Goal: Use online tool/utility: Utilize a website feature to perform a specific function

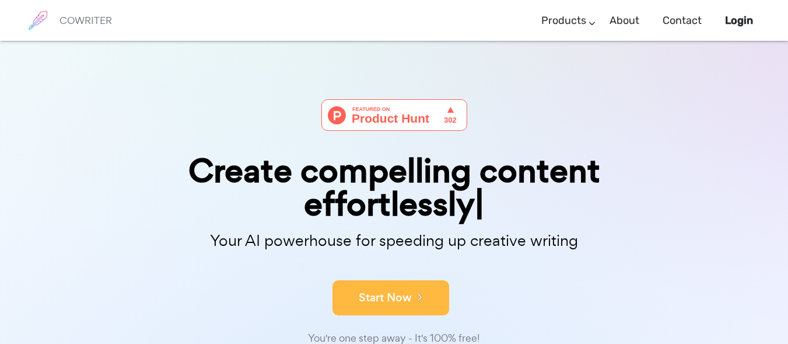
click at [384, 302] on button "Start Now" at bounding box center [391, 297] width 117 height 35
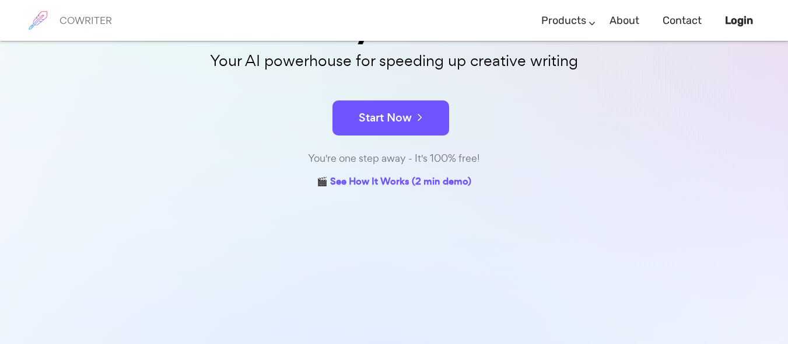
scroll to position [180, 0]
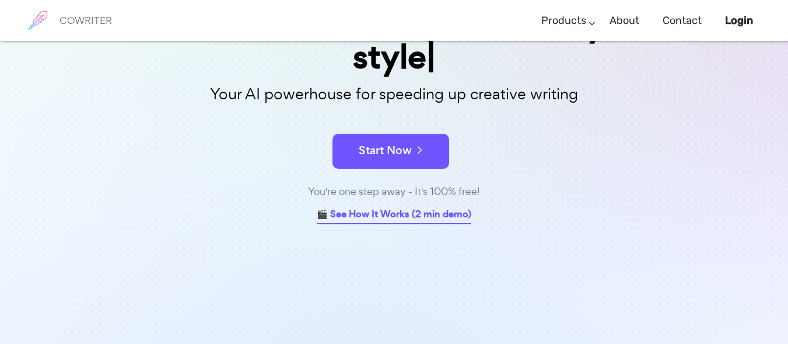
click at [350, 206] on link "🎬 See How It Works (2 min demo)" at bounding box center [394, 215] width 155 height 18
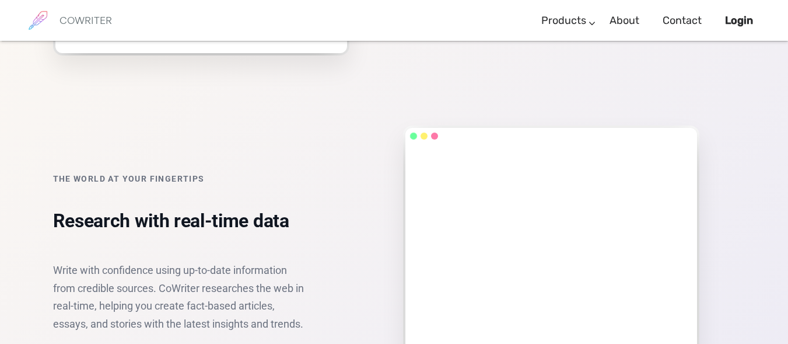
scroll to position [1308, 0]
click at [737, 26] on b "Login" at bounding box center [739, 20] width 28 height 13
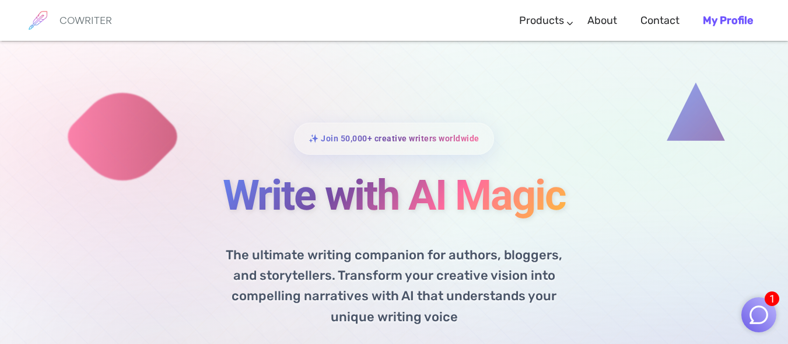
click at [76, 15] on h6 "COWRITER" at bounding box center [86, 20] width 53 height 11
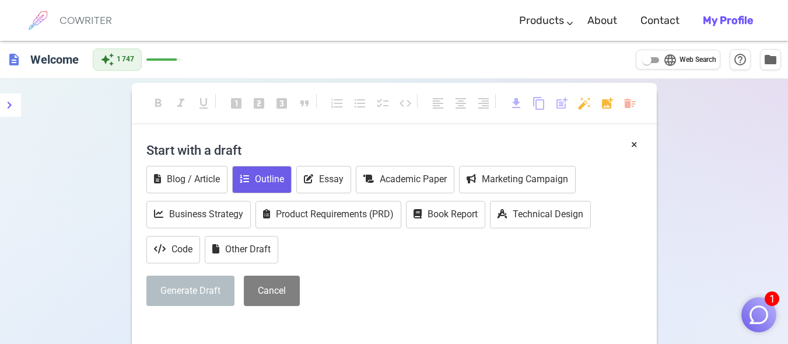
click at [249, 175] on icon at bounding box center [244, 178] width 9 height 9
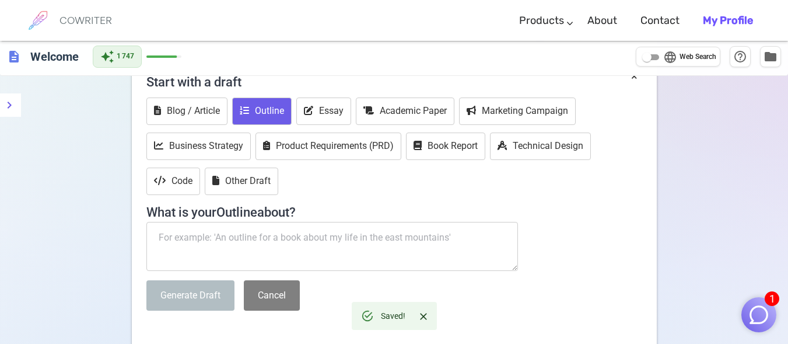
scroll to position [69, 0]
click at [217, 238] on textarea at bounding box center [332, 245] width 372 height 49
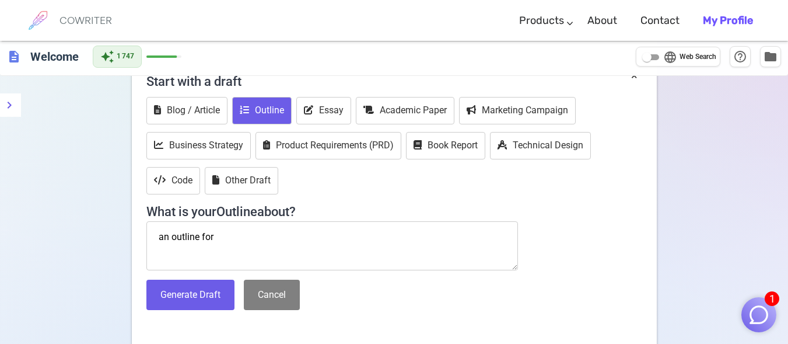
paste textarea "Car Safety Systems and Human Responsibility"
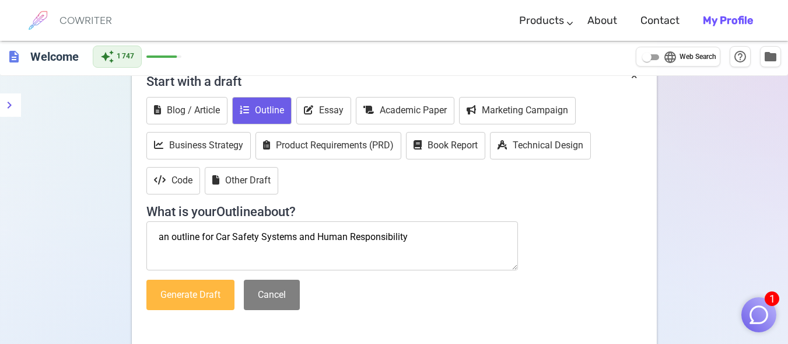
type textarea "an outline for Car Safety Systems and Human Responsibility"
click at [201, 303] on button "Generate Draft" at bounding box center [190, 295] width 88 height 31
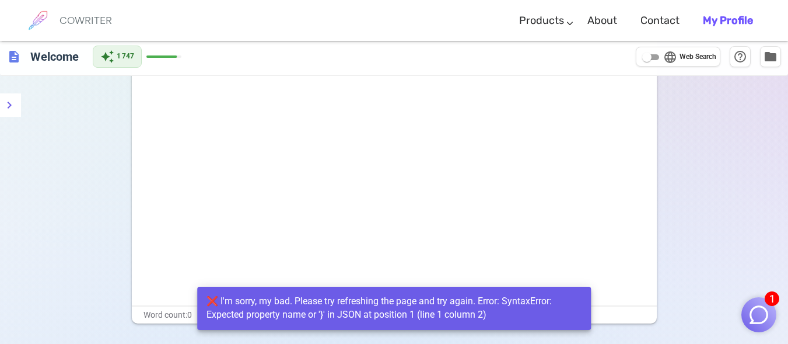
scroll to position [0, 0]
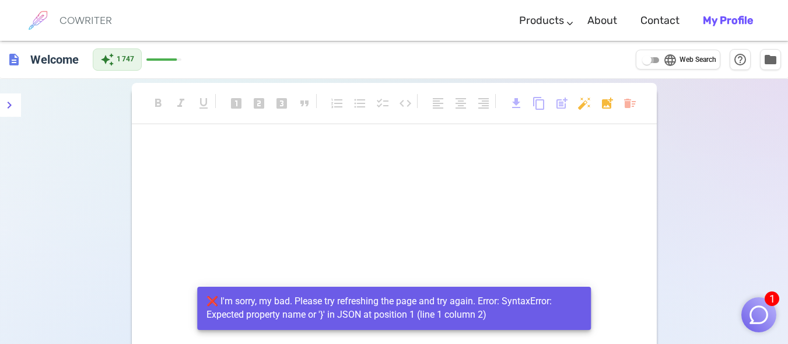
click at [650, 63] on input "language Web Search" at bounding box center [647, 60] width 42 height 14
checkbox input "true"
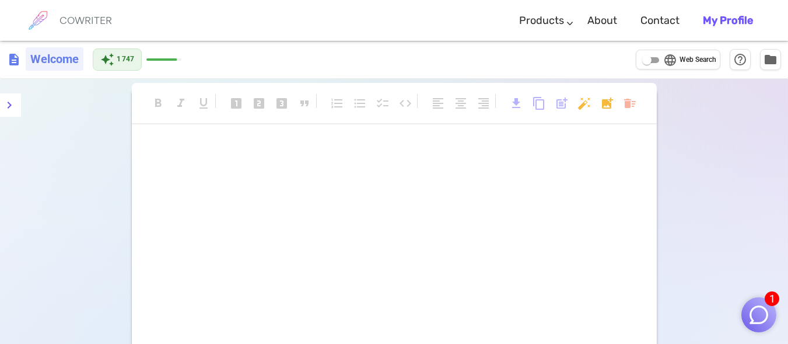
click at [60, 62] on h6 "Welcome" at bounding box center [55, 58] width 58 height 23
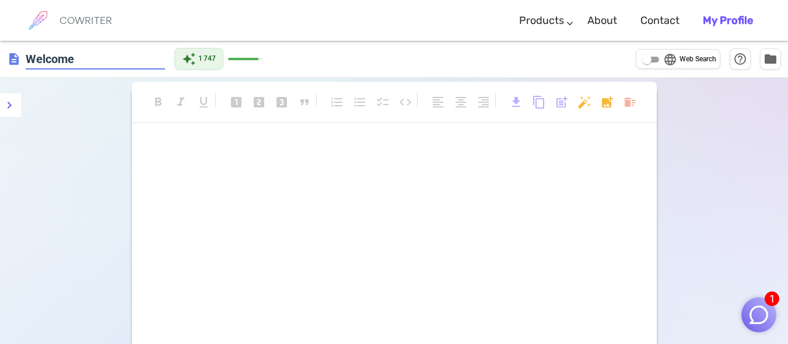
click at [60, 62] on input "Welcome" at bounding box center [95, 59] width 139 height 22
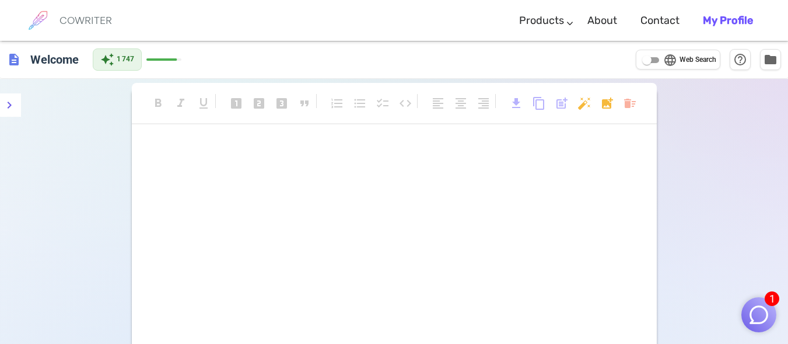
click at [89, 19] on h6 "COWRITER" at bounding box center [86, 20] width 53 height 11
click at [660, 64] on input "language Web Search" at bounding box center [647, 60] width 42 height 14
checkbox input "true"
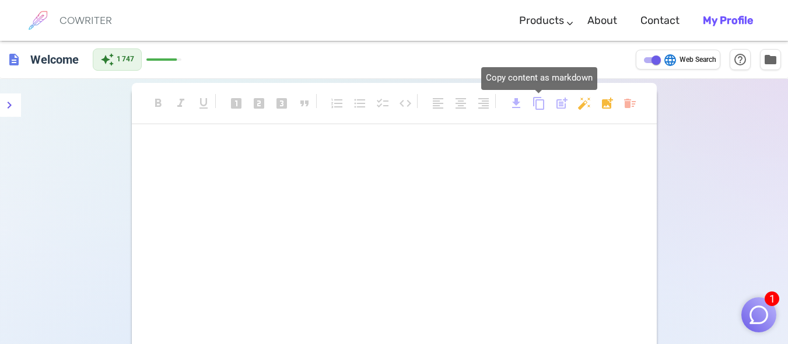
click at [541, 106] on span "content_copy" at bounding box center [539, 103] width 14 height 14
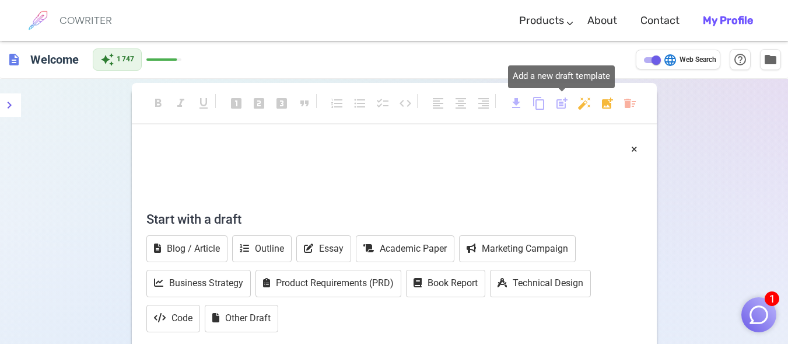
click at [561, 111] on span "post_add" at bounding box center [562, 104] width 14 height 17
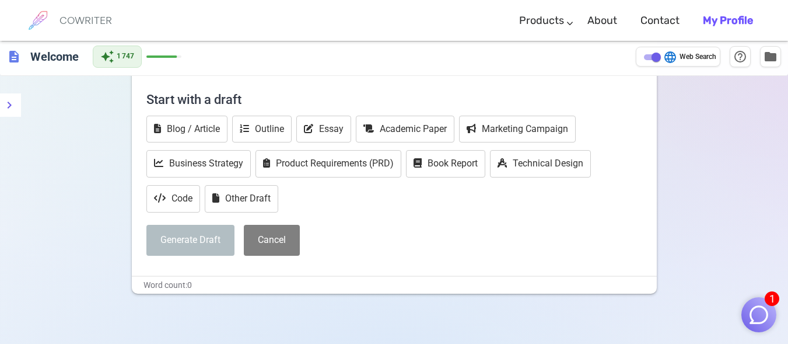
scroll to position [120, 0]
click at [324, 128] on button "Essay" at bounding box center [323, 128] width 55 height 27
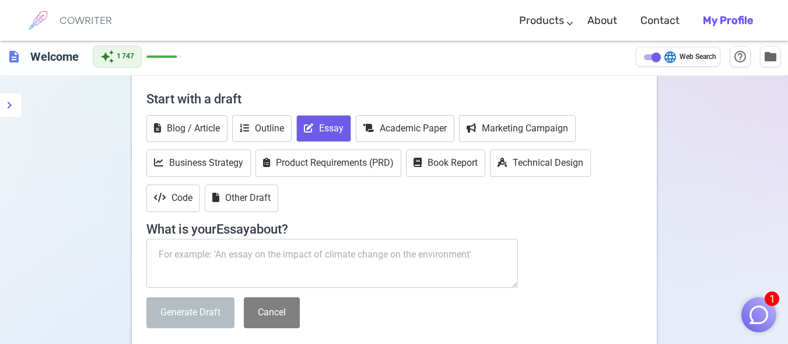
click at [281, 253] on textarea at bounding box center [332, 263] width 372 height 49
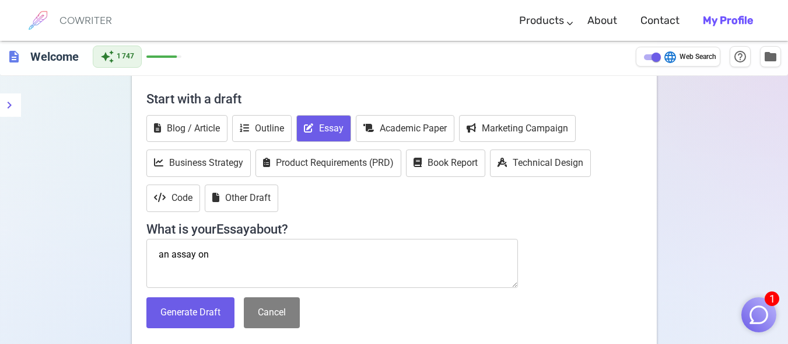
paste textarea "Car Safety Systems and Human Responsibility"
click at [163, 256] on textarea "an assay on Car Safety Systems and Human Responsibility" at bounding box center [332, 263] width 372 height 49
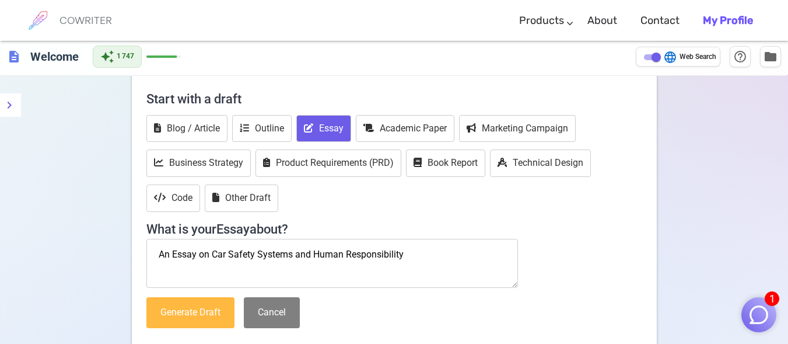
type textarea "An Essay on Car Safety Systems and Human Responsibility"
click at [222, 306] on button "Generate Draft" at bounding box center [190, 312] width 88 height 31
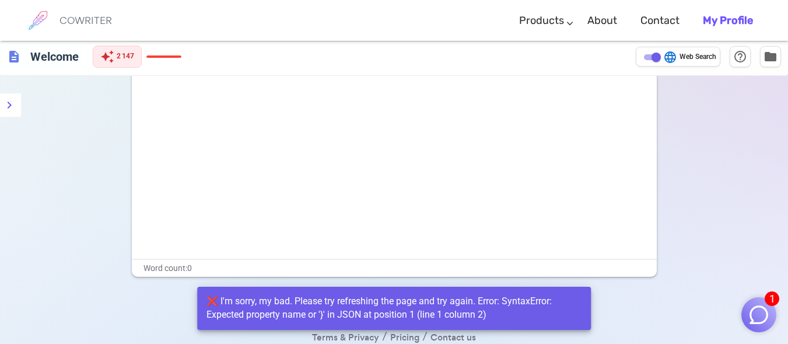
scroll to position [125, 0]
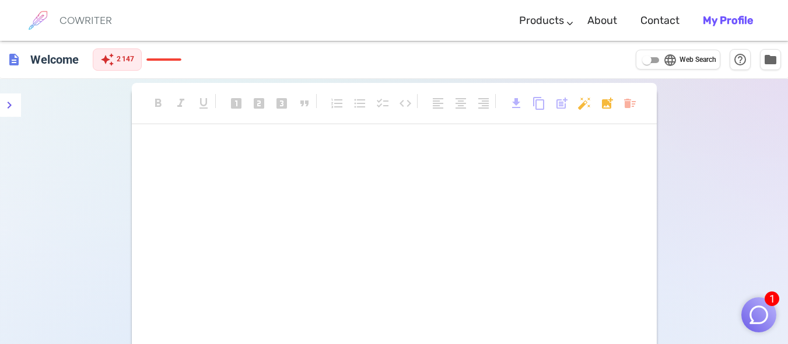
drag, startPoint x: 0, startPoint y: 0, endPoint x: 504, endPoint y: 83, distance: 510.4
click at [504, 83] on div "format_bold format_italic format_underlined looks_one looks_two looks_3 format_…" at bounding box center [394, 109] width 525 height 53
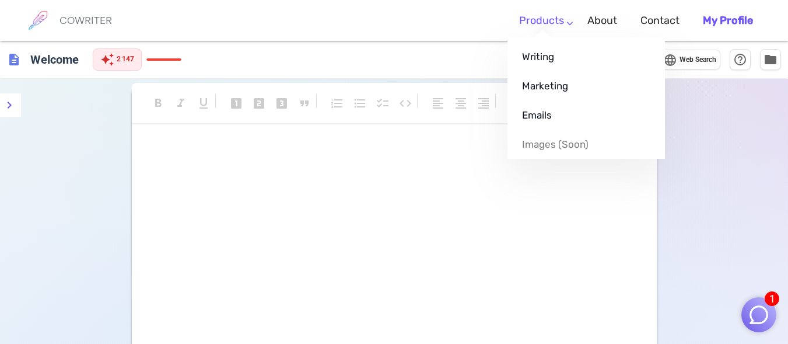
click at [546, 37] on ul "Writing Marketing Emails Images (soon)" at bounding box center [587, 97] width 158 height 121
click at [543, 51] on link "Writing" at bounding box center [587, 56] width 158 height 29
click at [536, 61] on link "Writing" at bounding box center [587, 56] width 158 height 29
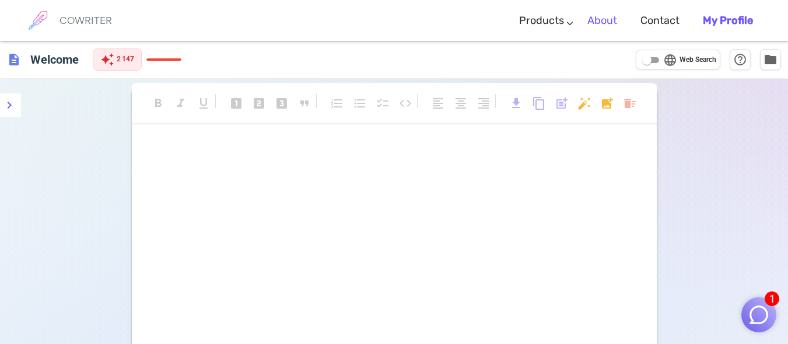
click at [615, 20] on link "About" at bounding box center [603, 21] width 30 height 34
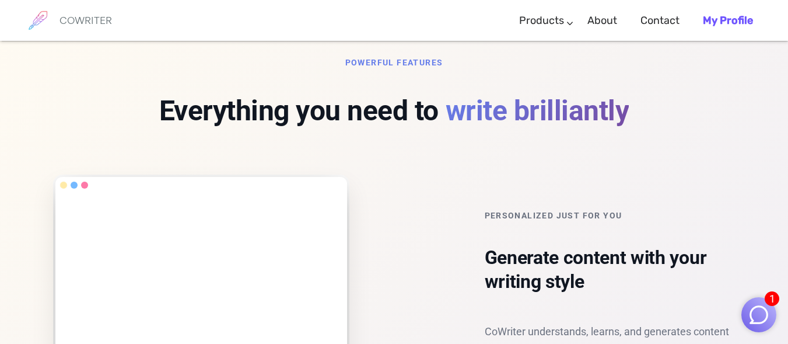
scroll to position [906, 0]
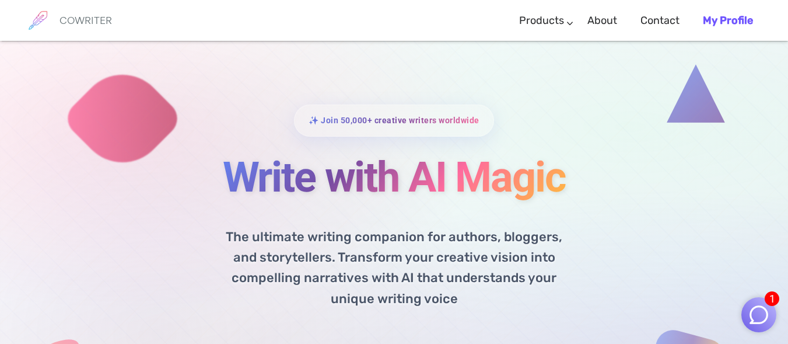
scroll to position [0, 0]
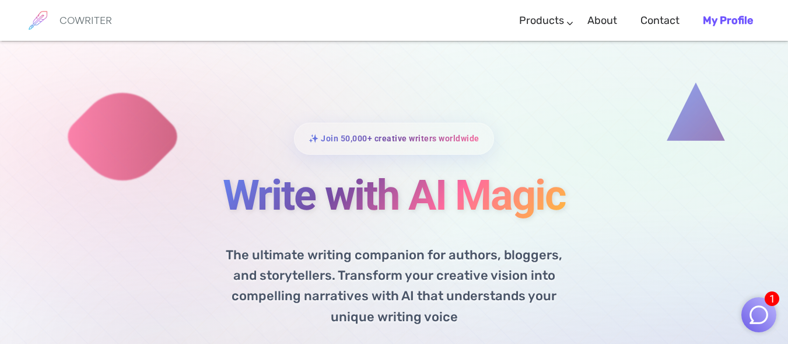
click at [93, 22] on h6 "COWRITER" at bounding box center [86, 20] width 53 height 11
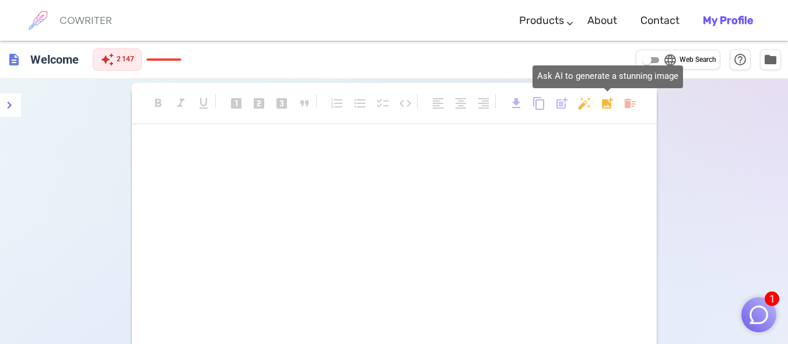
click at [605, 103] on body "1 COWRITER Products Writing Marketing Emails Images (soon) About Contact My Pro…" at bounding box center [394, 240] width 788 height 481
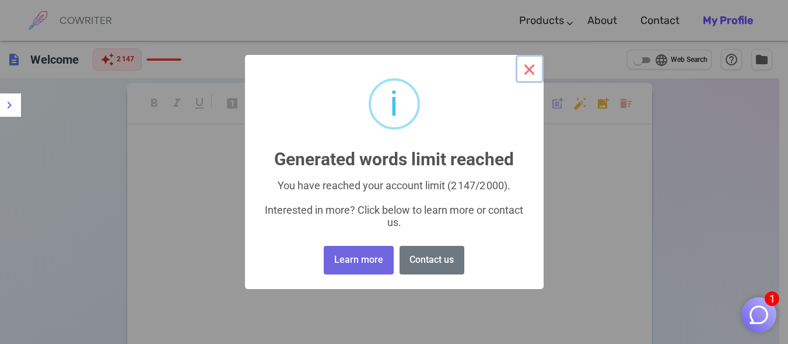
click at [529, 69] on button "×" at bounding box center [530, 69] width 28 height 28
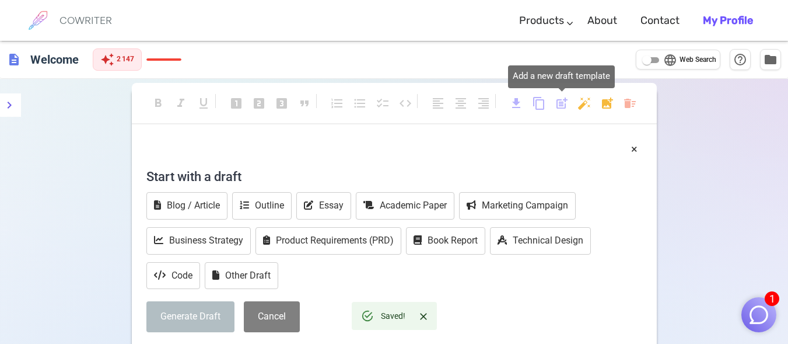
click at [559, 106] on span "post_add" at bounding box center [562, 103] width 14 height 14
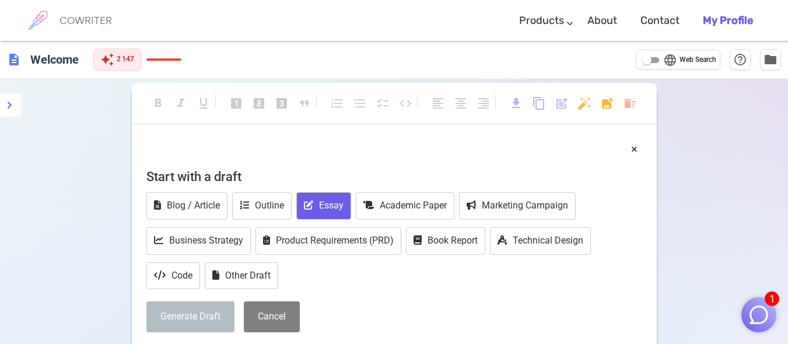
click at [327, 200] on button "Essay" at bounding box center [323, 205] width 55 height 27
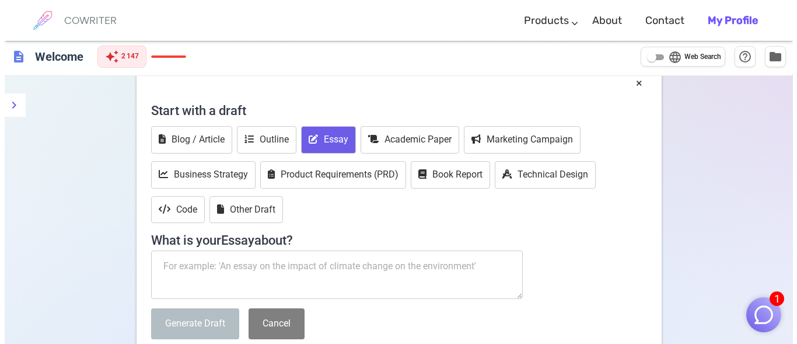
scroll to position [67, 0]
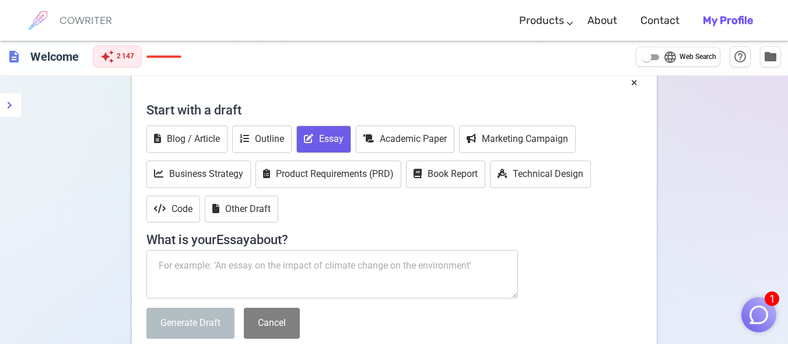
click at [253, 271] on textarea at bounding box center [332, 274] width 372 height 49
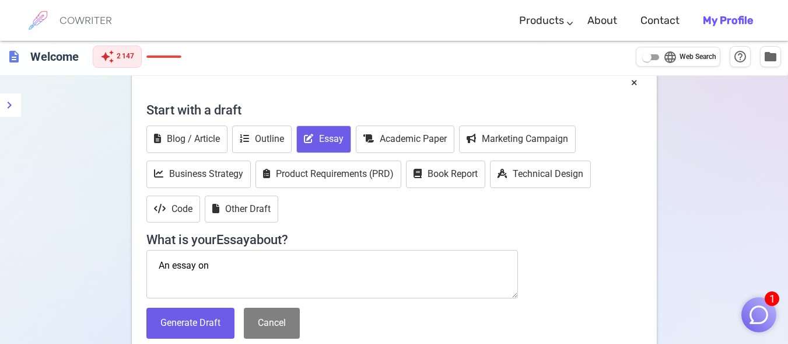
paste textarea "Car Safety Systems and Human Responsibility"
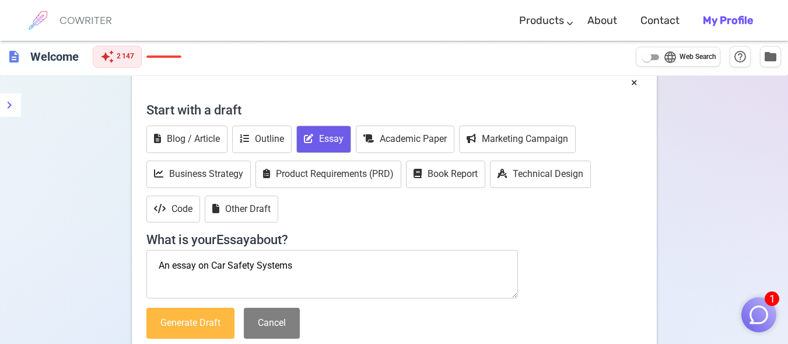
type textarea "An essay on Car Safety Systems"
click at [212, 329] on button "Generate Draft" at bounding box center [190, 323] width 88 height 31
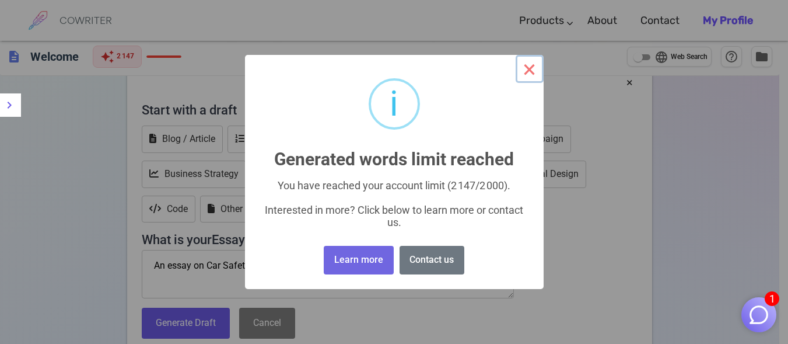
click at [528, 66] on button "×" at bounding box center [530, 69] width 28 height 28
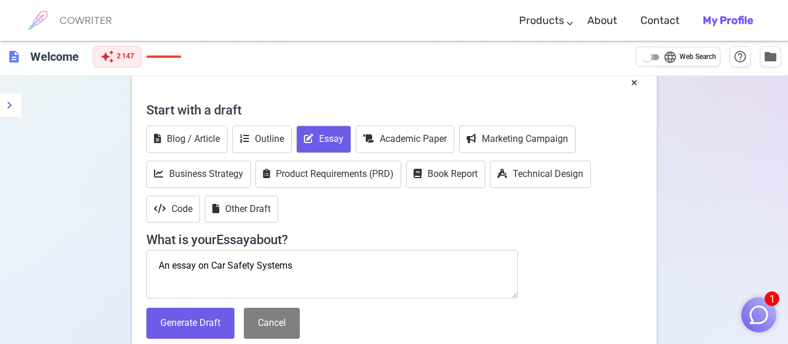
click at [647, 57] on input "language Web Search" at bounding box center [647, 57] width 42 height 14
checkbox input "true"
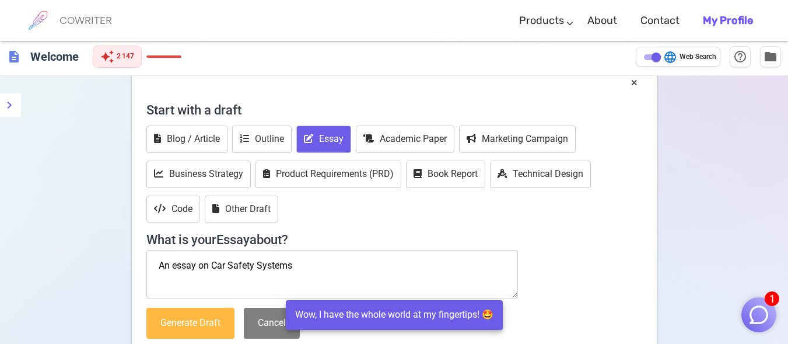
click at [205, 329] on button "Generate Draft" at bounding box center [190, 323] width 88 height 31
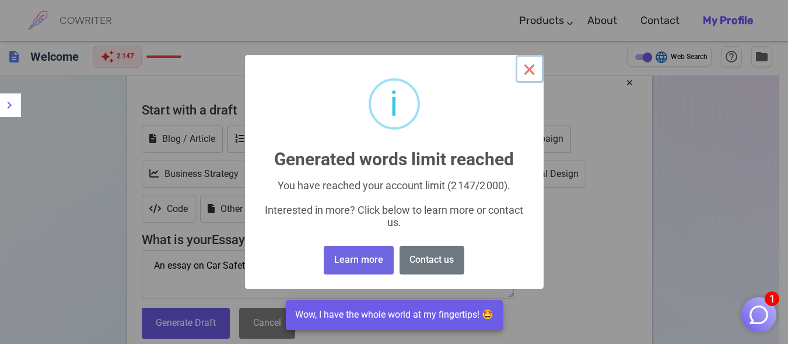
click at [525, 64] on button "×" at bounding box center [530, 69] width 28 height 28
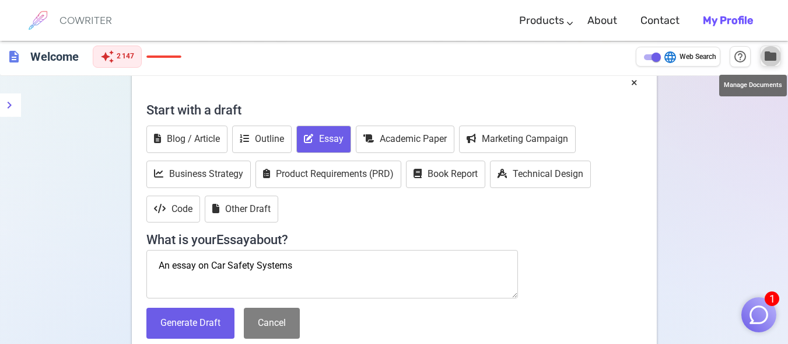
click at [776, 60] on span "folder" at bounding box center [771, 56] width 14 height 14
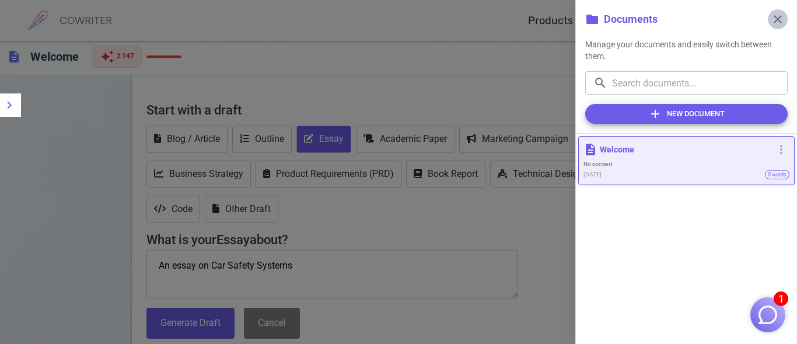
click at [775, 17] on span "close" at bounding box center [778, 19] width 14 height 14
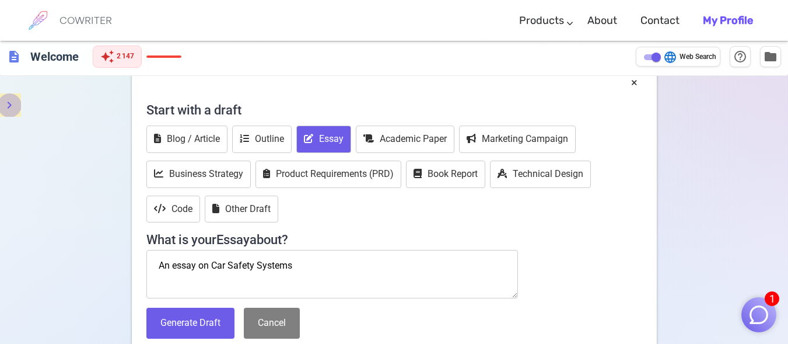
click at [13, 103] on icon "menu" at bounding box center [9, 105] width 14 height 14
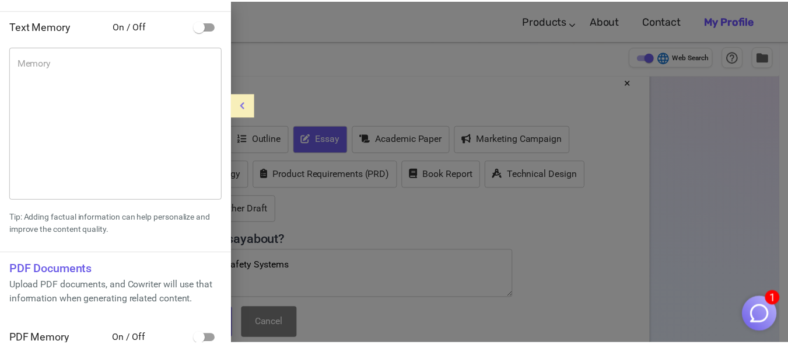
scroll to position [0, 0]
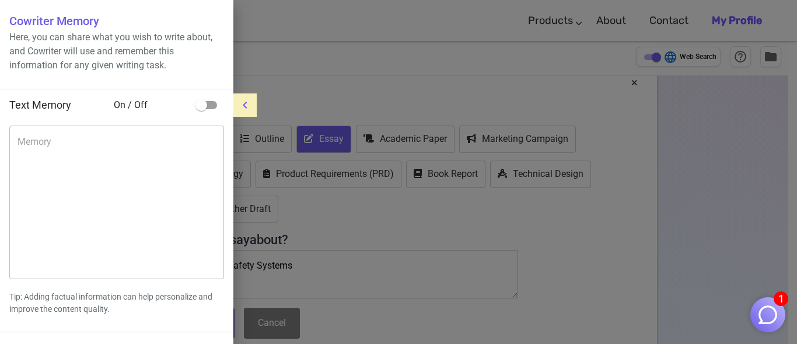
click at [356, 62] on div at bounding box center [398, 172] width 797 height 344
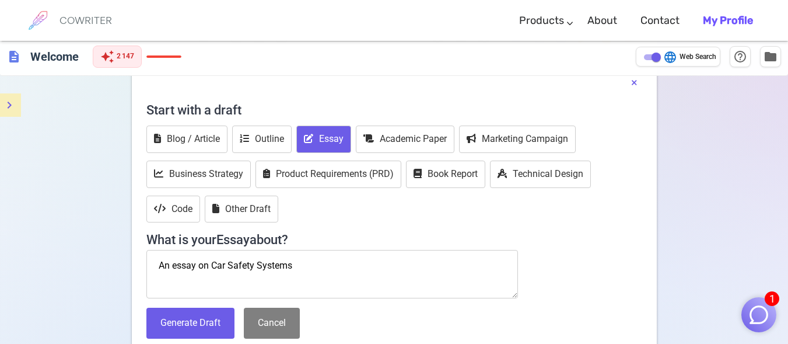
click at [634, 82] on button "×" at bounding box center [634, 82] width 6 height 17
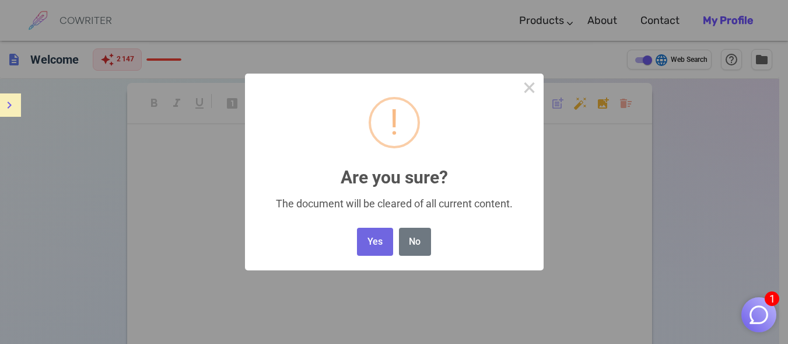
click at [628, 108] on body "1 COWRITER Products Writing Marketing Emails Images (soon) About Contact My Pro…" at bounding box center [394, 240] width 788 height 480
click at [376, 250] on button "Yes" at bounding box center [375, 242] width 36 height 29
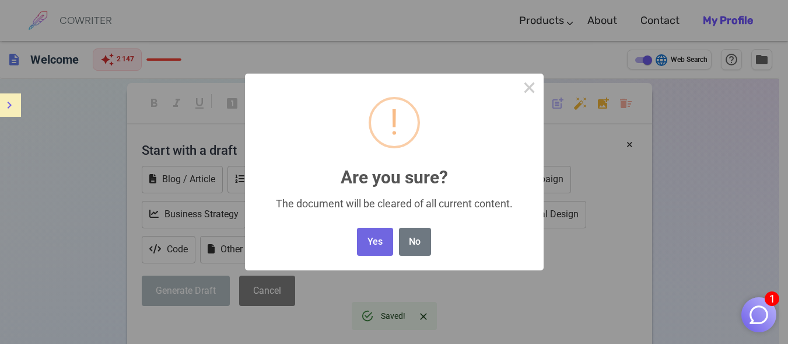
click at [632, 103] on body "1 COWRITER Products Writing Marketing Emails Images (soon) About Contact My Pro…" at bounding box center [394, 240] width 788 height 480
click at [374, 240] on button "Yes" at bounding box center [375, 242] width 36 height 29
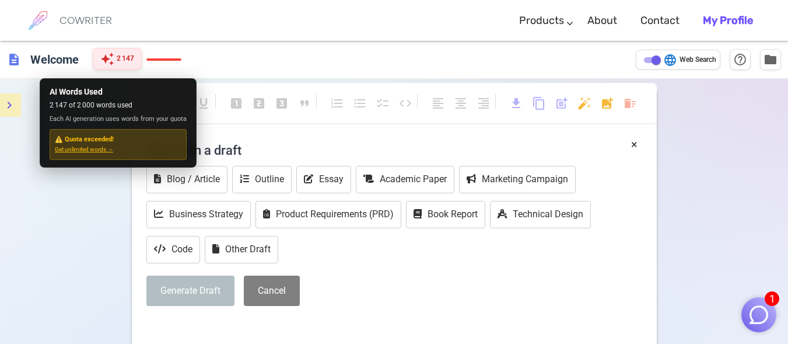
click at [120, 64] on span "2 147" at bounding box center [126, 59] width 18 height 12
click at [100, 146] on span "Get unlimited words →" at bounding box center [118, 150] width 127 height 10
click at [117, 56] on div "auto_awesome 2 147" at bounding box center [117, 59] width 49 height 22
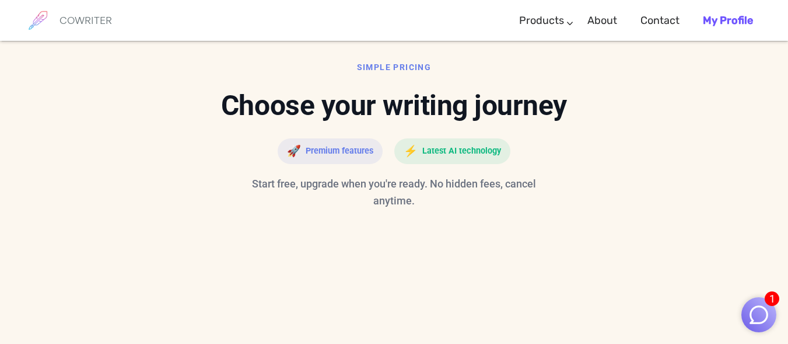
scroll to position [2747, 0]
